Goal: Navigation & Orientation: Find specific page/section

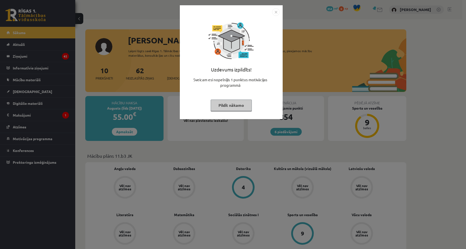
click at [234, 106] on button "Pildīt nākamo" at bounding box center [231, 106] width 41 height 12
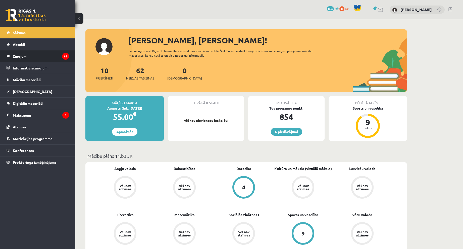
click at [26, 55] on legend "Ziņojumi 62" at bounding box center [41, 56] width 56 height 12
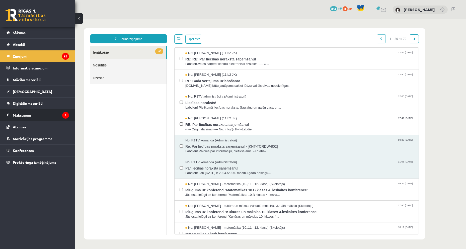
click at [27, 114] on legend "Maksājumi 1" at bounding box center [41, 115] width 56 height 12
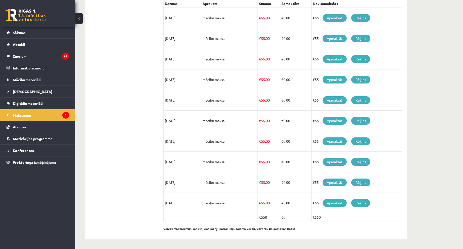
scroll to position [86, 0]
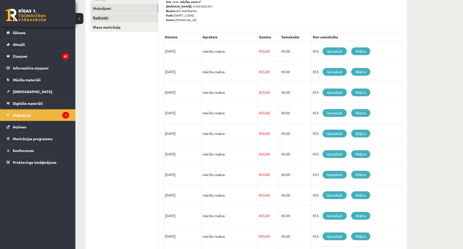
click at [124, 16] on link "Radinieki" at bounding box center [124, 17] width 68 height 9
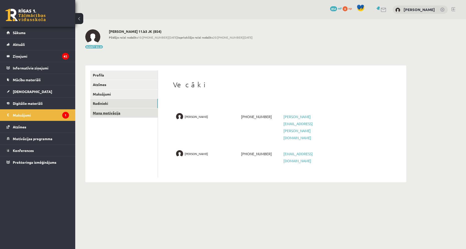
click at [116, 114] on link "Mana motivācija" at bounding box center [124, 112] width 68 height 9
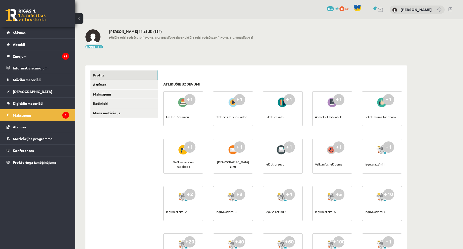
click at [116, 77] on link "Profils" at bounding box center [124, 75] width 68 height 9
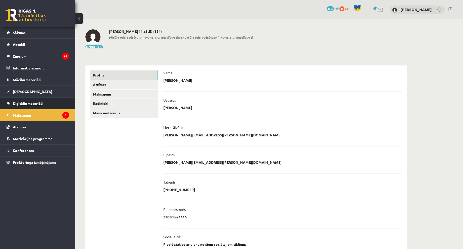
click at [33, 103] on span "Digitālie materiāli" at bounding box center [28, 103] width 30 height 5
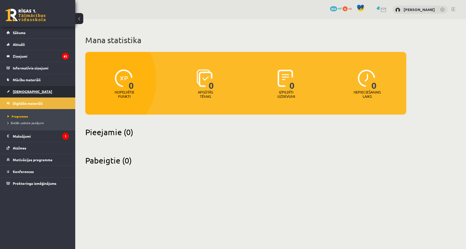
click at [21, 89] on link "[DEMOGRAPHIC_DATA]" at bounding box center [38, 92] width 62 height 12
